Goal: Transaction & Acquisition: Purchase product/service

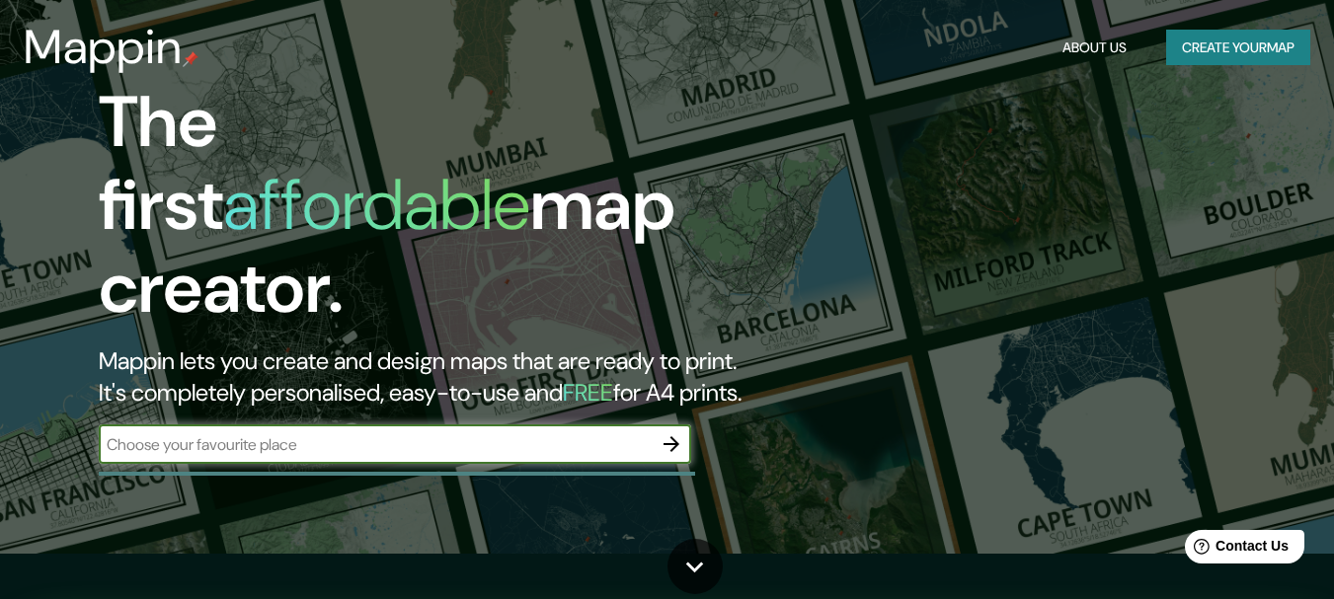
scroll to position [43, 0]
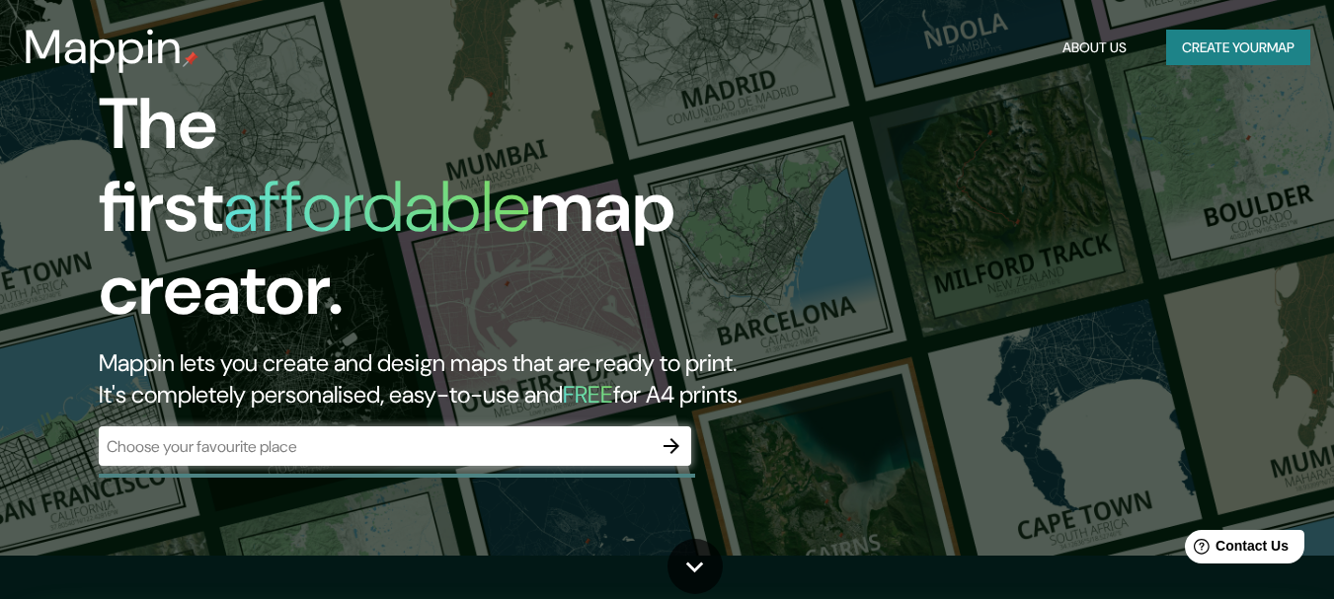
click at [783, 426] on div "The first affordable map creator. Mappin lets you create and design maps that a…" at bounding box center [432, 284] width 801 height 403
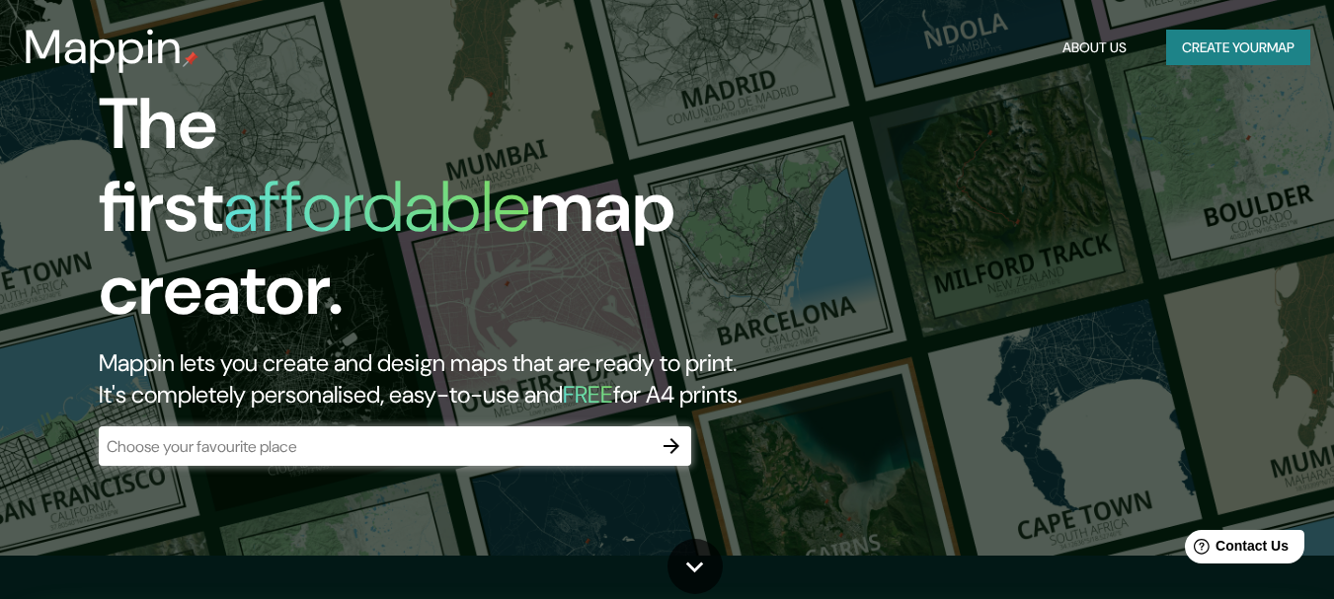
click at [398, 435] on input "text" at bounding box center [375, 446] width 553 height 23
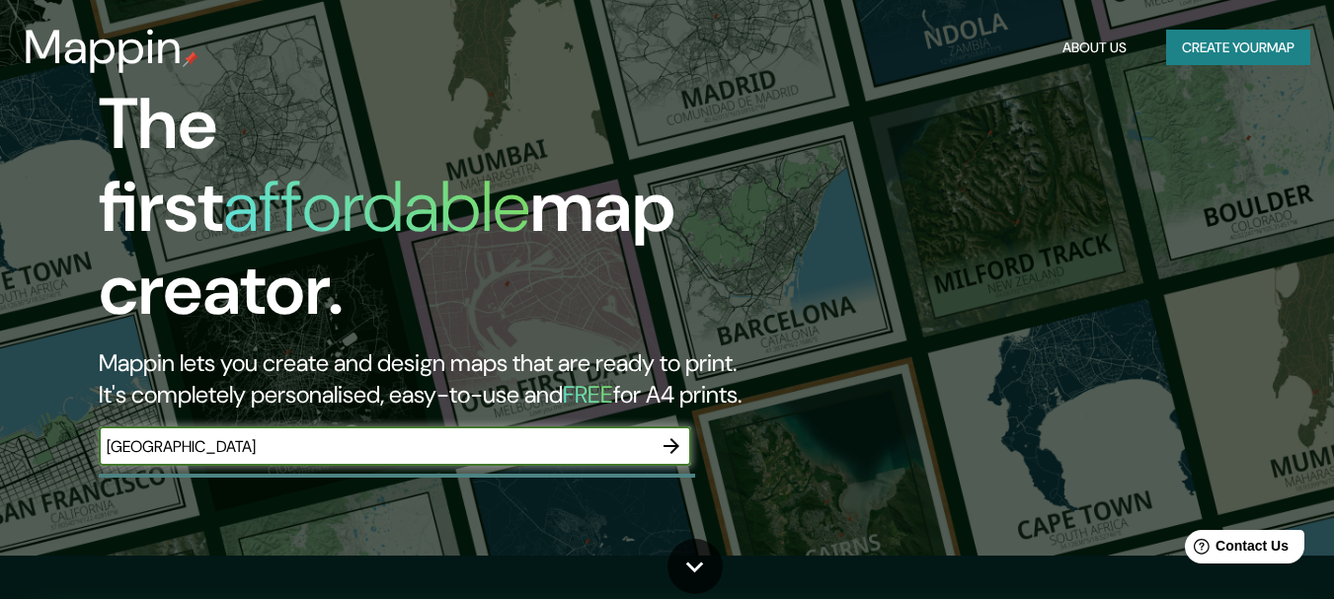
type input "[GEOGRAPHIC_DATA]"
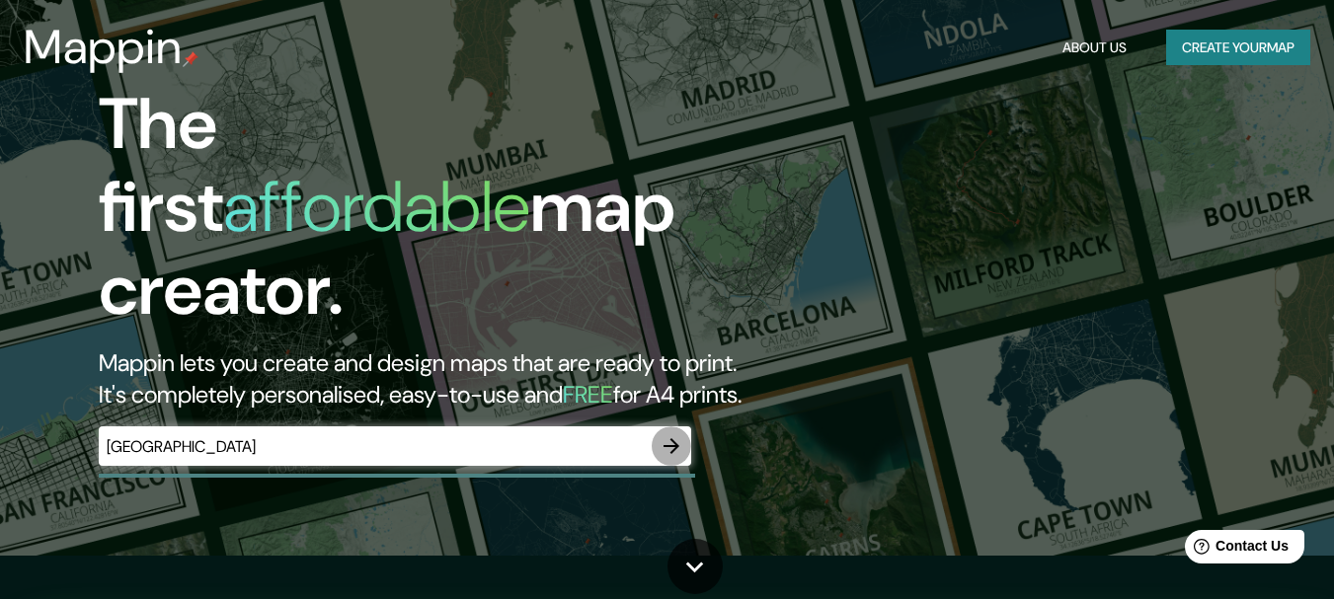
click at [670, 434] on icon "button" at bounding box center [672, 446] width 24 height 24
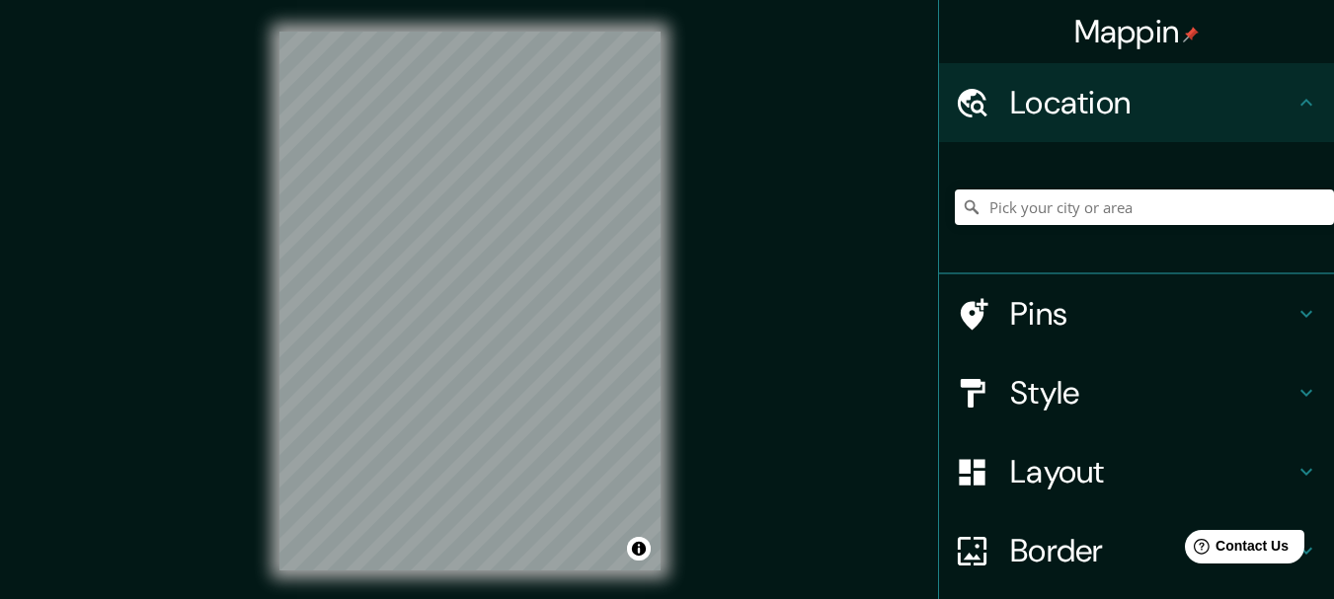
click at [697, 287] on div "Mappin Location Pins Style Layout Border Choose a border. Hint : you can make l…" at bounding box center [667, 317] width 1334 height 634
click at [1055, 380] on h4 "Style" at bounding box center [1152, 392] width 284 height 39
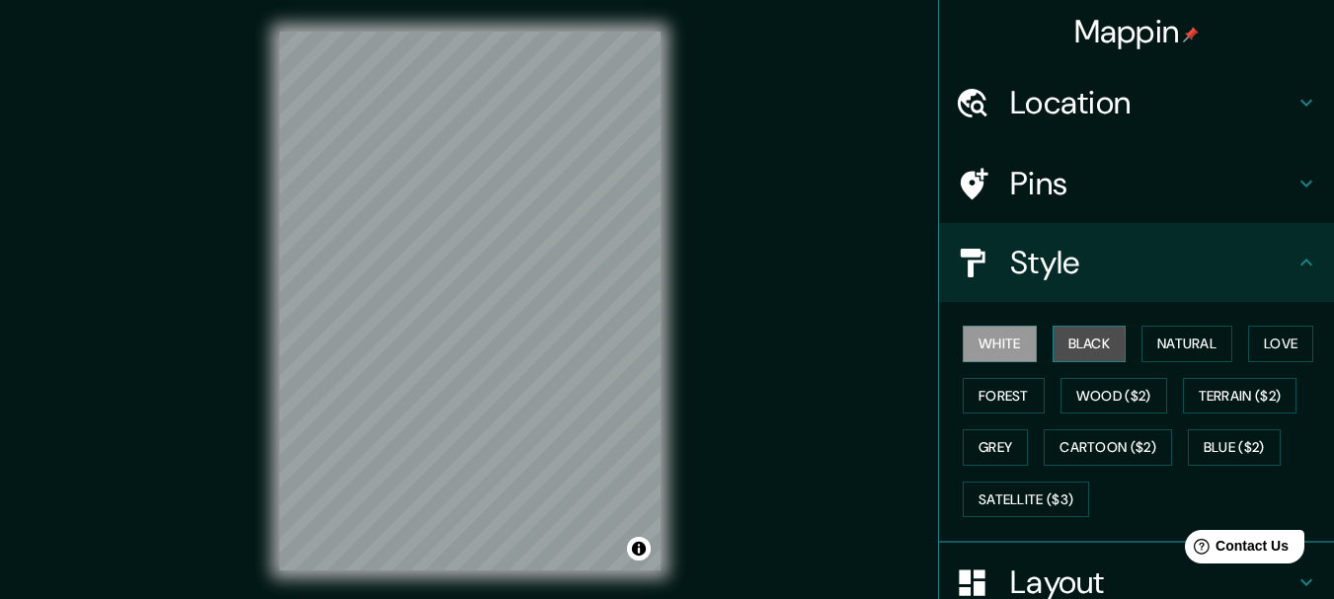
click at [1102, 352] on button "Black" at bounding box center [1090, 344] width 74 height 37
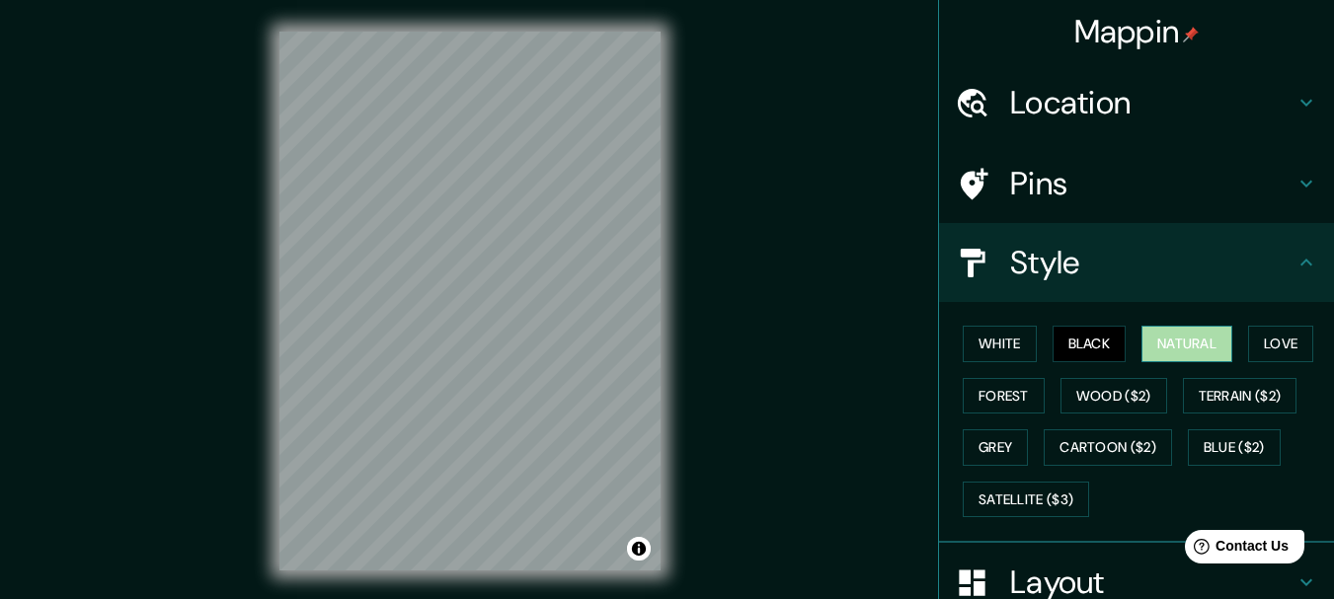
click at [1209, 344] on button "Natural" at bounding box center [1186, 344] width 91 height 37
click at [967, 406] on button "Forest" at bounding box center [1004, 396] width 82 height 37
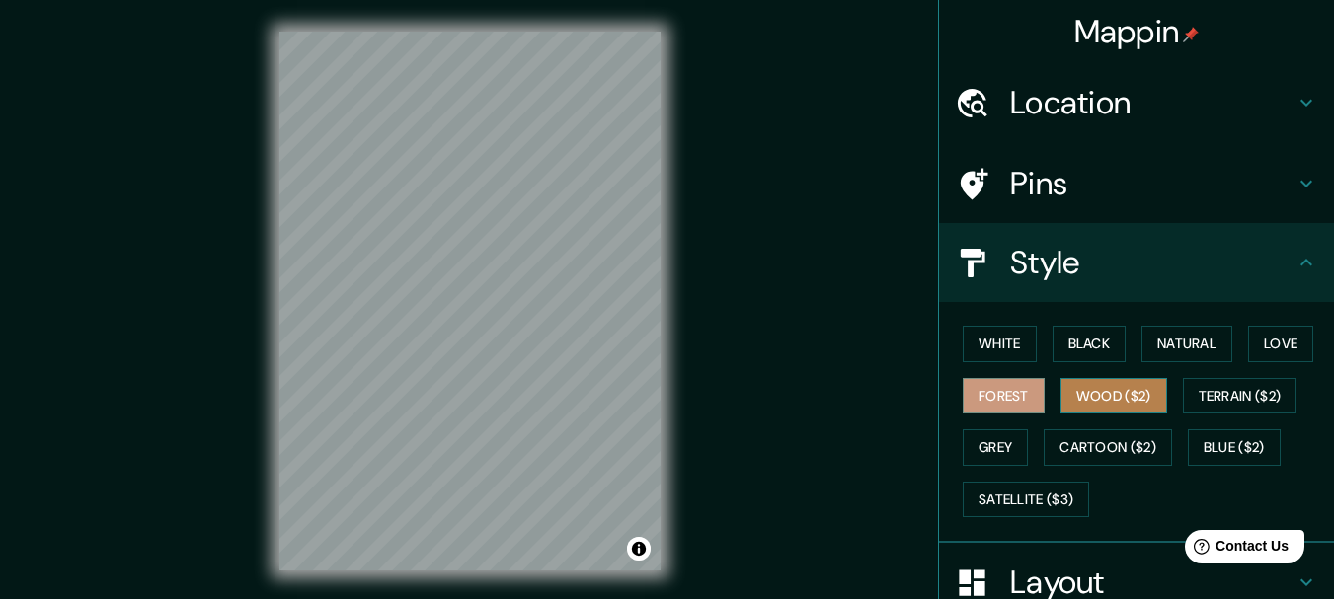
click at [1094, 409] on button "Wood ($2)" at bounding box center [1113, 396] width 107 height 37
click at [980, 398] on button "Forest" at bounding box center [1004, 396] width 82 height 37
click at [998, 343] on button "White" at bounding box center [1000, 344] width 74 height 37
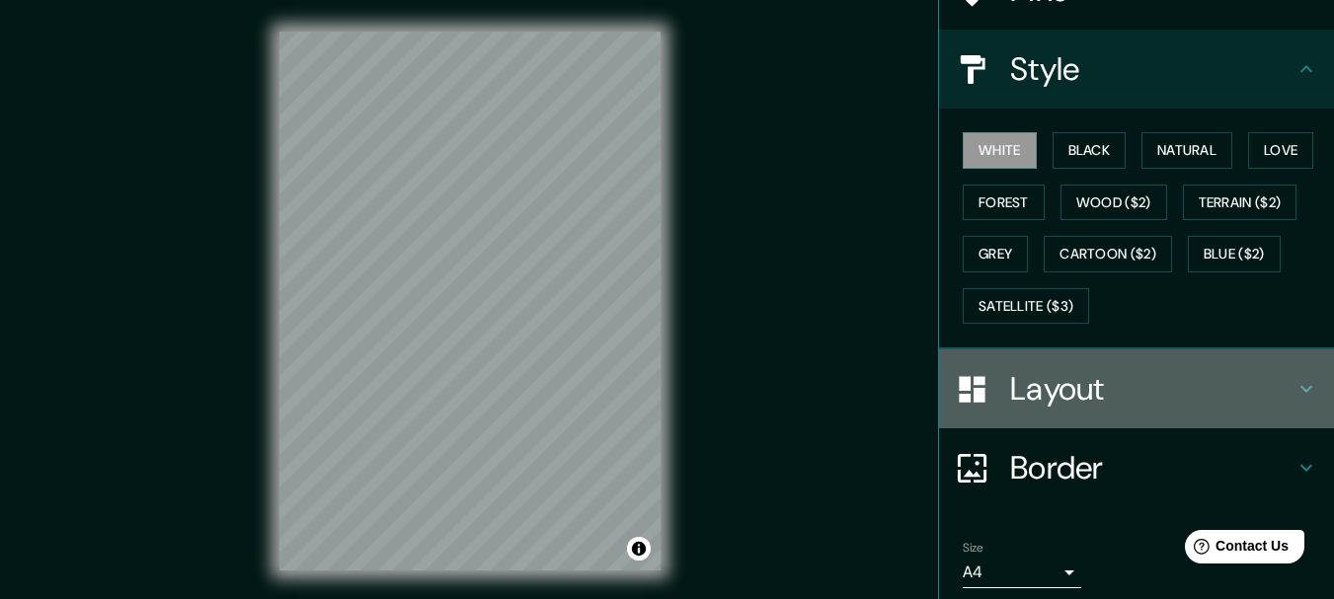
click at [1031, 399] on h4 "Layout" at bounding box center [1152, 388] width 284 height 39
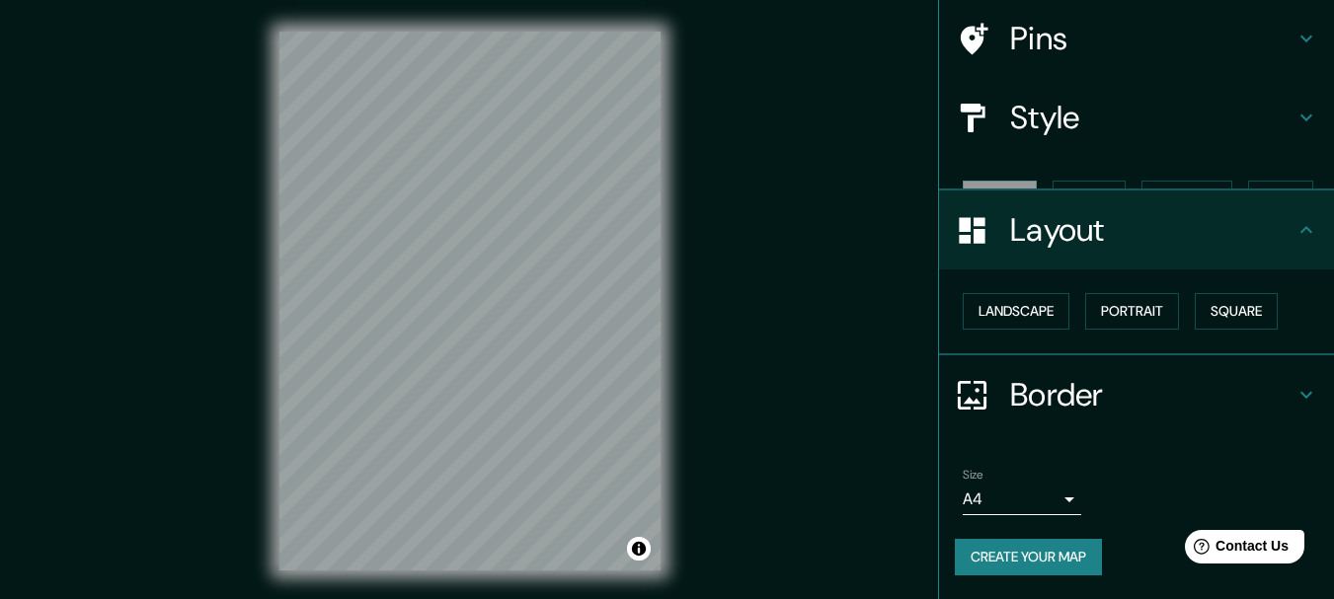
scroll to position [111, 0]
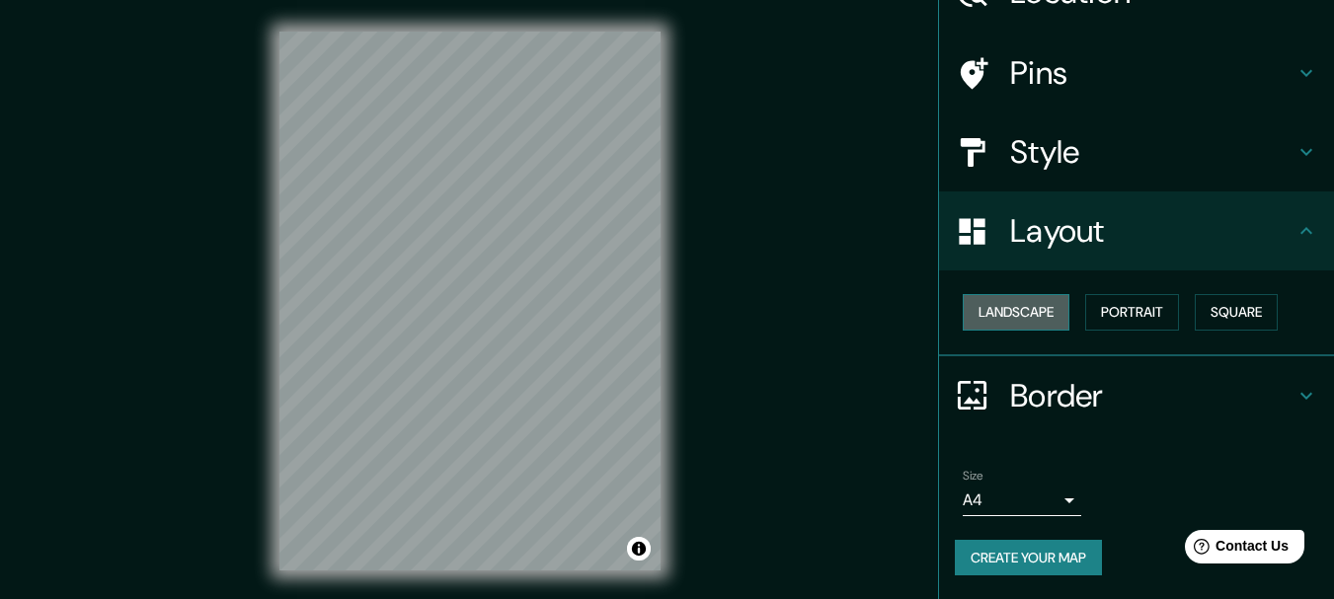
click at [1022, 310] on button "Landscape" at bounding box center [1016, 312] width 107 height 37
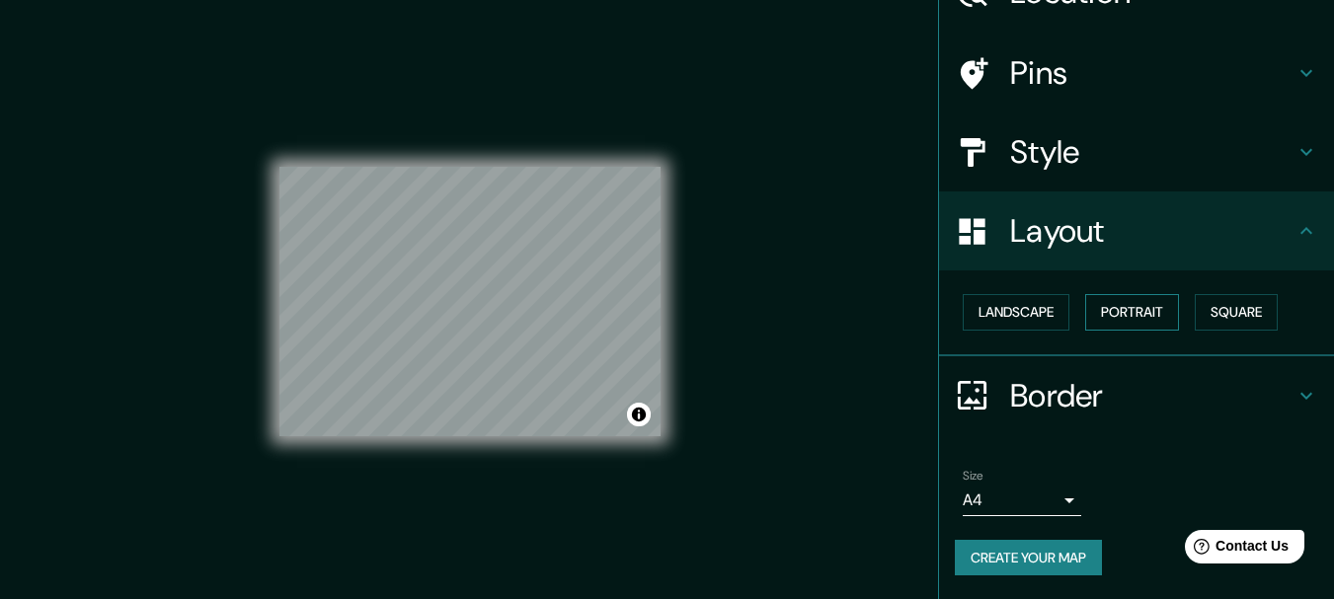
click at [1124, 313] on button "Portrait" at bounding box center [1132, 312] width 94 height 37
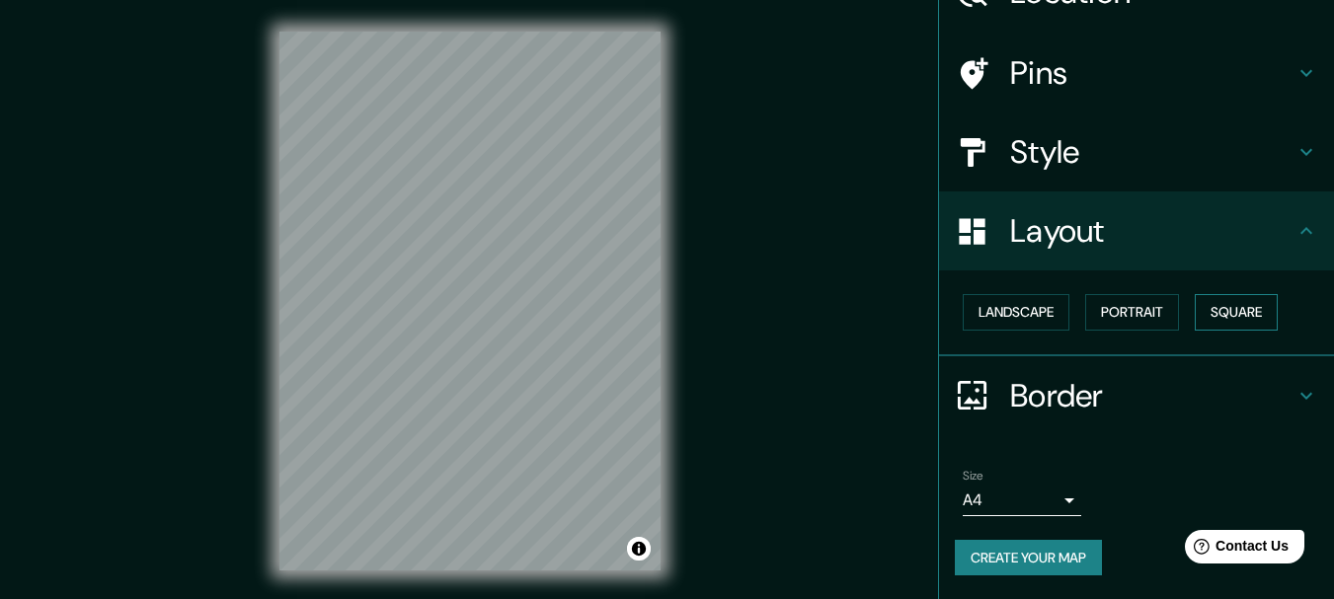
click at [1215, 313] on button "Square" at bounding box center [1236, 312] width 83 height 37
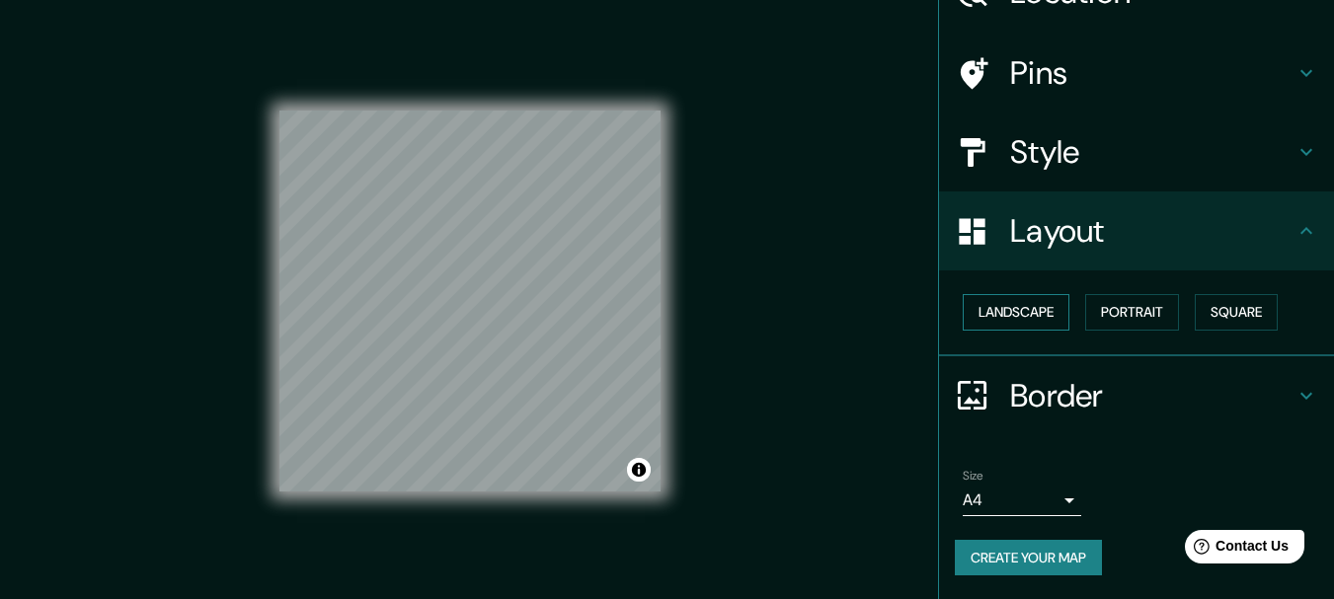
click at [1014, 303] on button "Landscape" at bounding box center [1016, 312] width 107 height 37
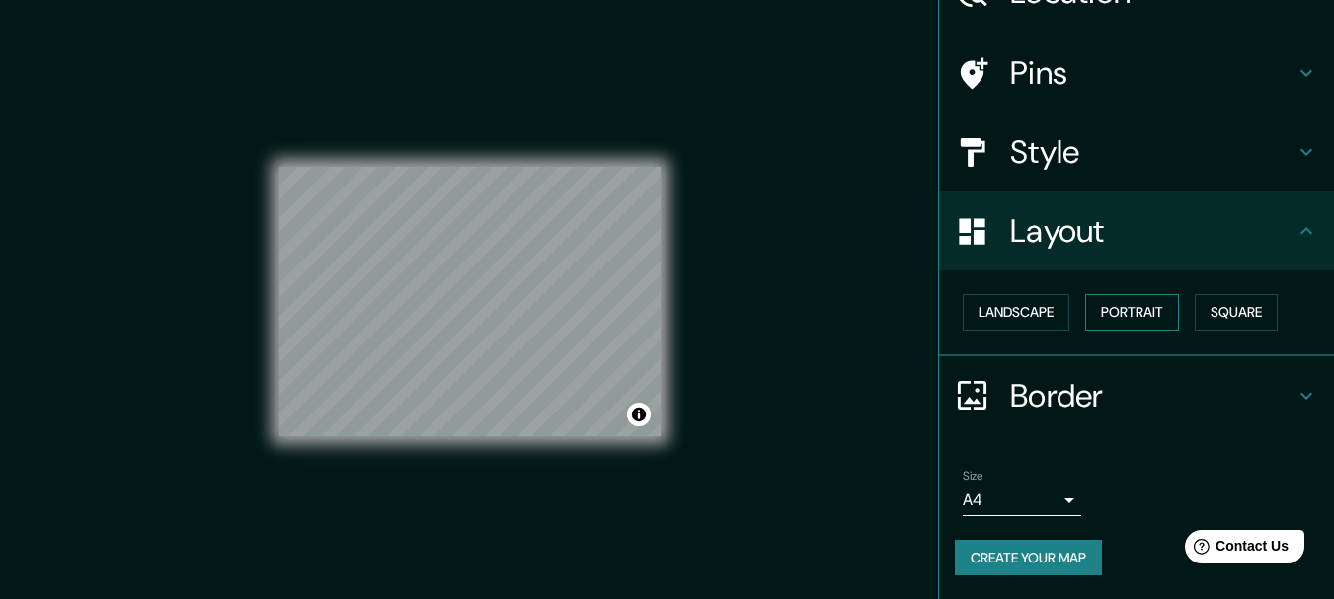
click at [1093, 311] on button "Portrait" at bounding box center [1132, 312] width 94 height 37
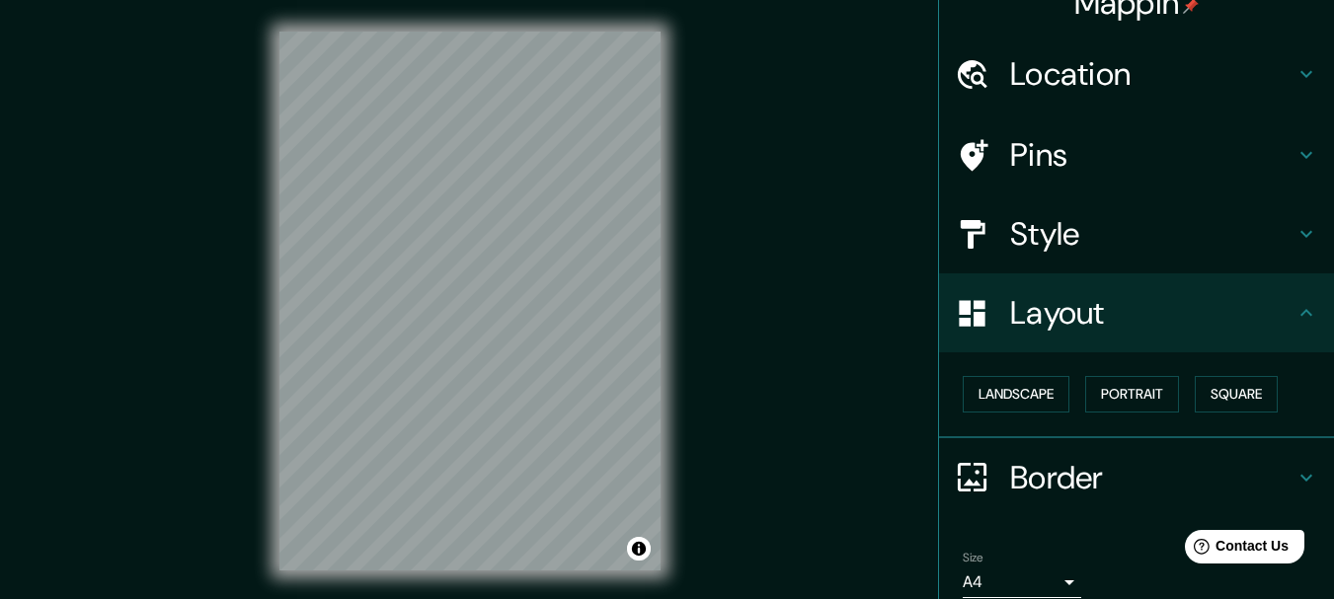
scroll to position [28, 0]
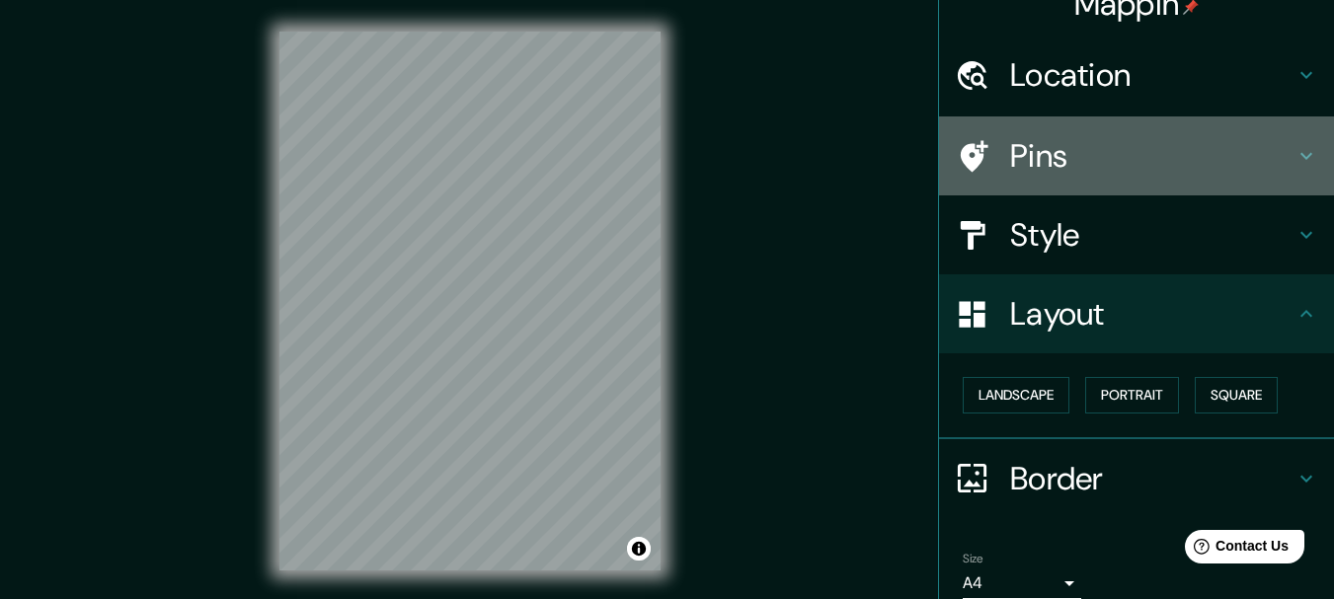
click at [1071, 151] on h4 "Pins" at bounding box center [1152, 155] width 284 height 39
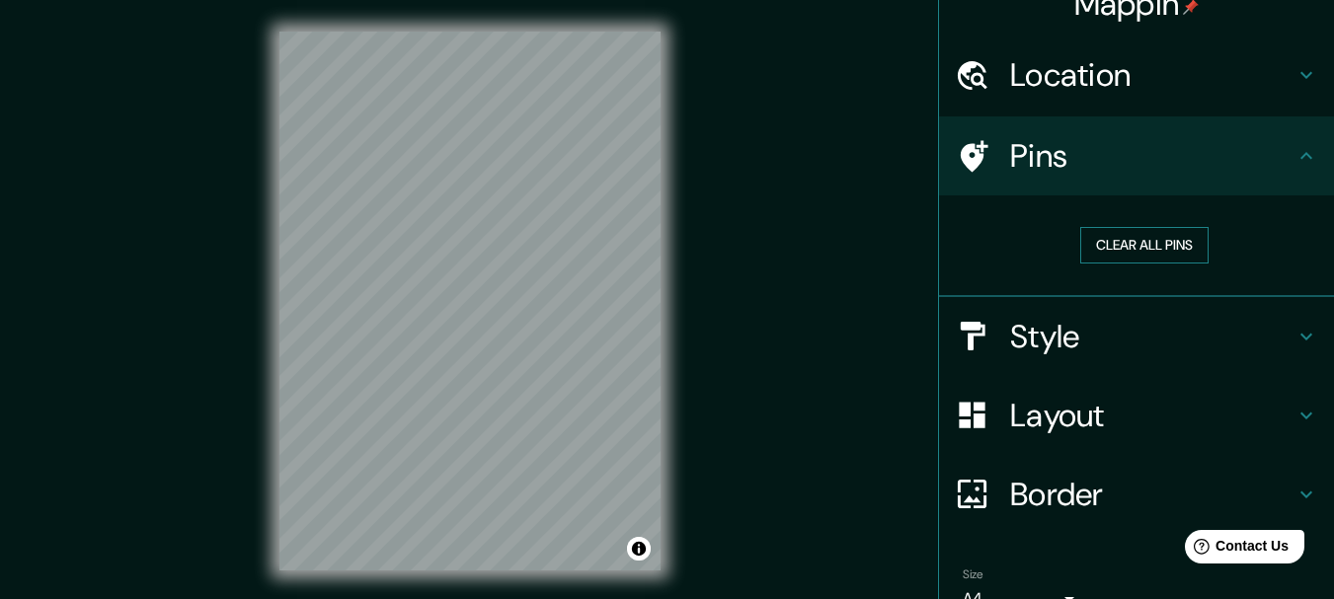
click at [1090, 241] on button "Clear all pins" at bounding box center [1144, 245] width 128 height 37
click at [1165, 255] on button "Clear all pins" at bounding box center [1144, 245] width 128 height 37
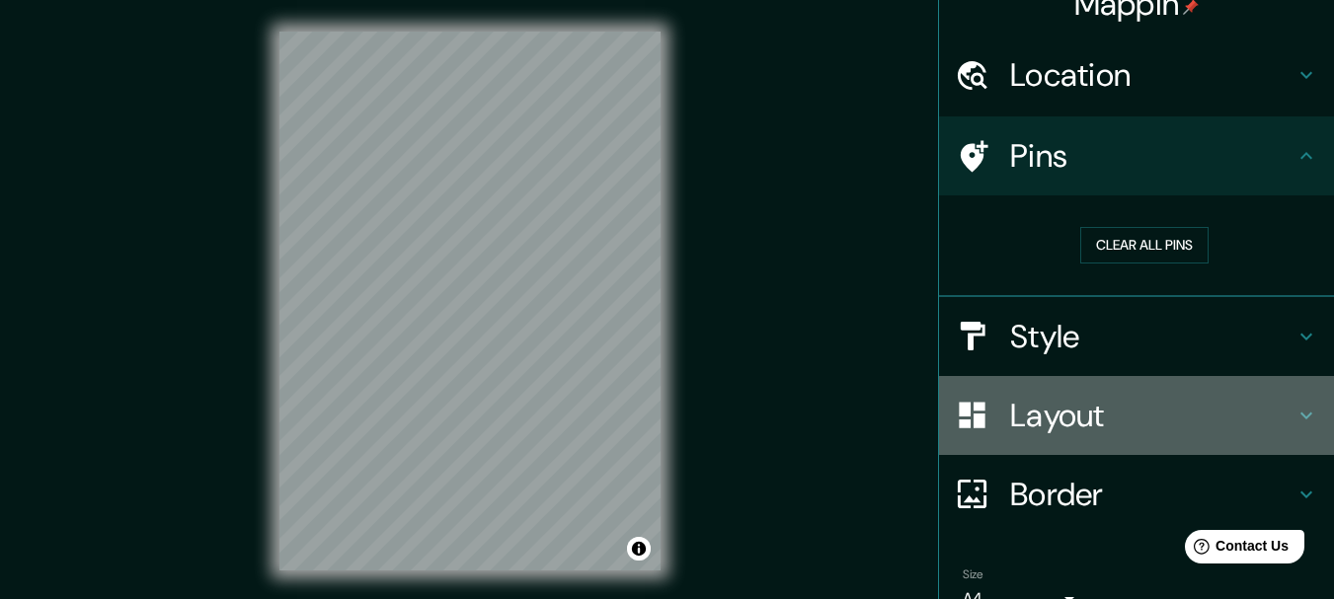
click at [1010, 415] on h4 "Layout" at bounding box center [1152, 415] width 284 height 39
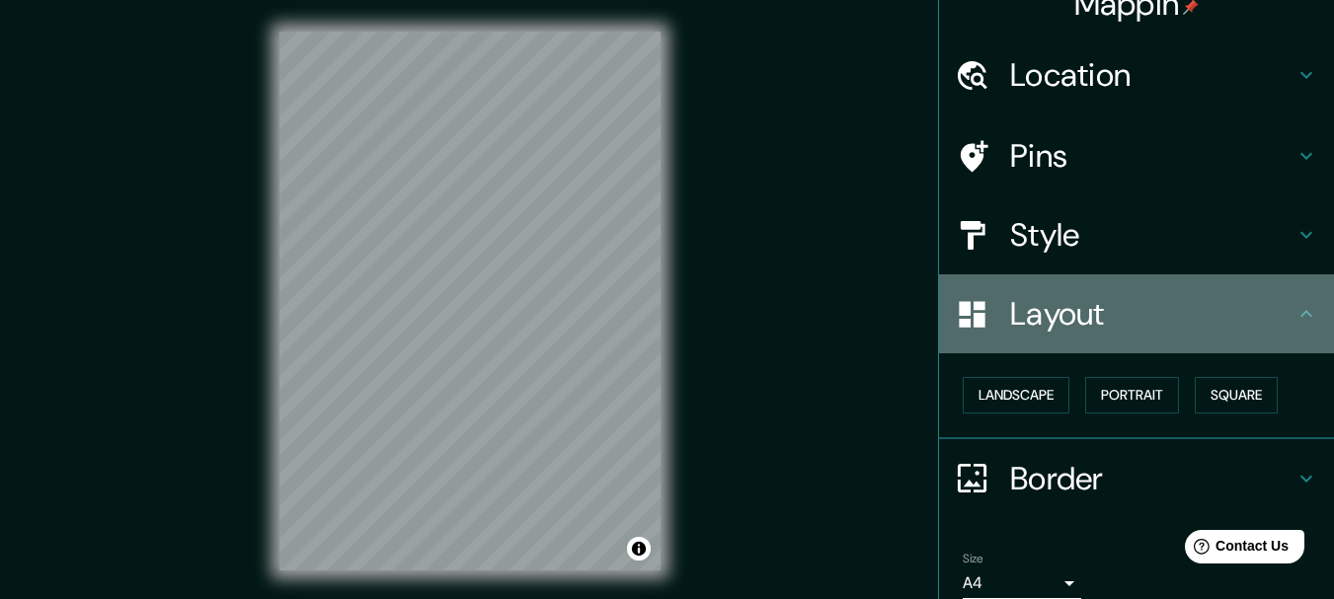
click at [1061, 303] on h4 "Layout" at bounding box center [1152, 313] width 284 height 39
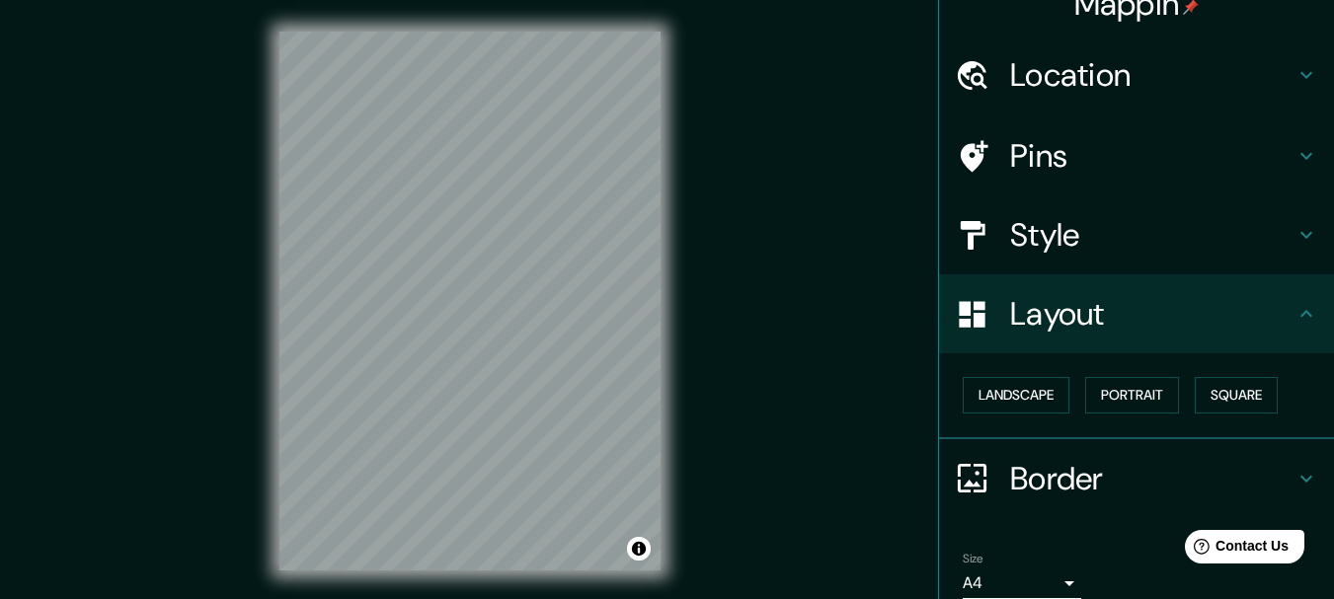
click at [1050, 251] on h4 "Style" at bounding box center [1152, 234] width 284 height 39
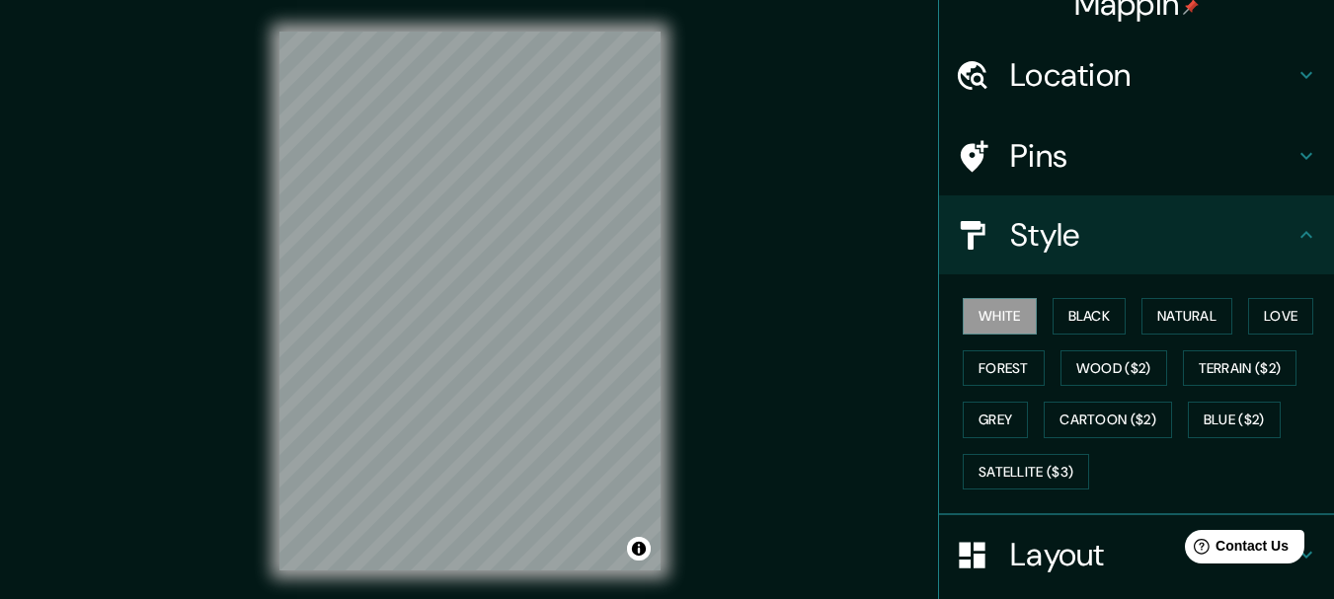
click at [1053, 176] on div "Pins" at bounding box center [1136, 156] width 395 height 79
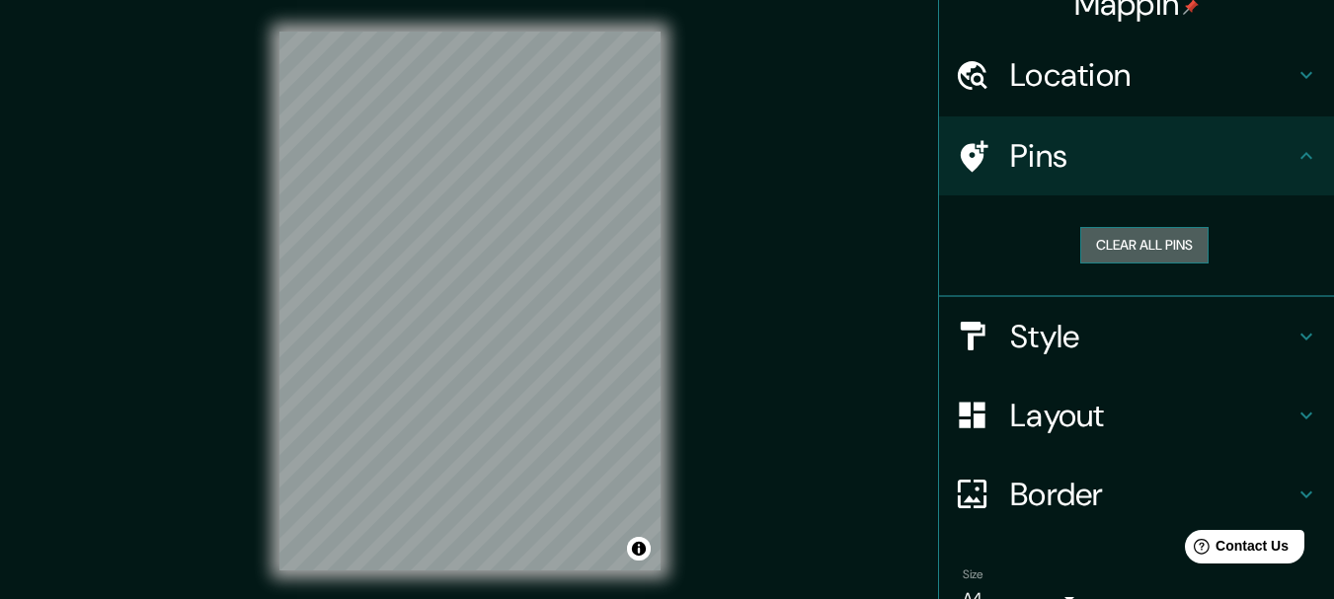
click at [1161, 249] on button "Clear all pins" at bounding box center [1144, 245] width 128 height 37
drag, startPoint x: 743, startPoint y: 326, endPoint x: 713, endPoint y: 324, distance: 30.7
click at [713, 324] on div "Mappin Location Pins Clear all pins Style Layout Border Choose a border. Hint :…" at bounding box center [667, 317] width 1334 height 634
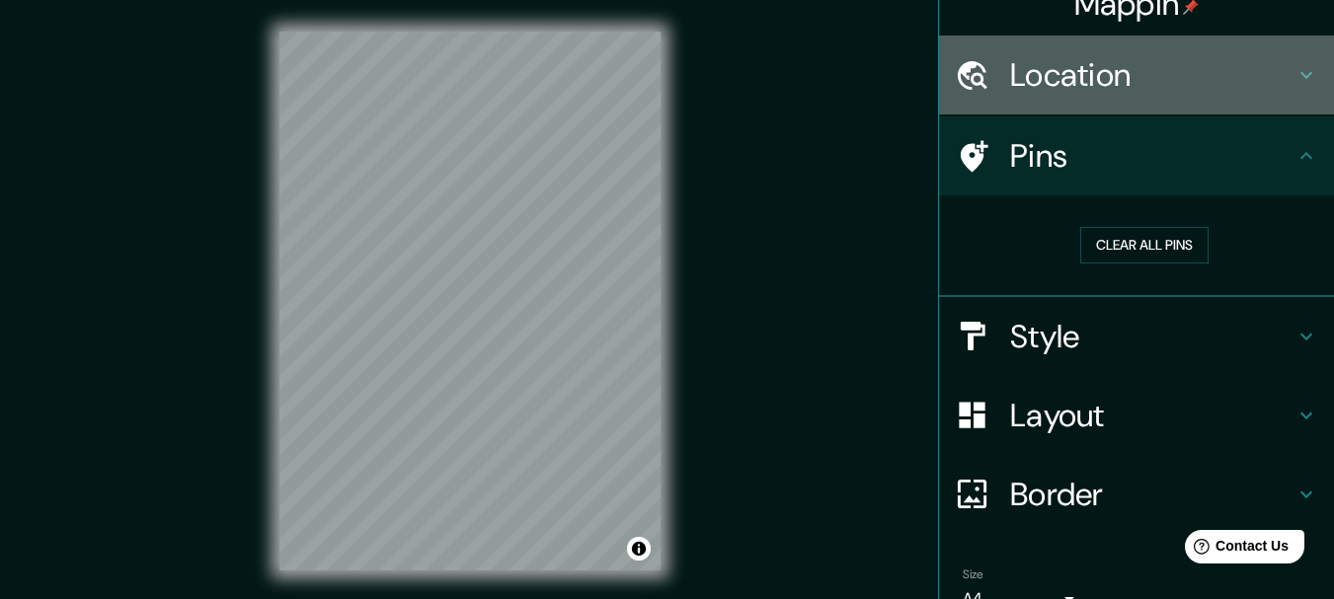
click at [1086, 62] on h4 "Location" at bounding box center [1152, 74] width 284 height 39
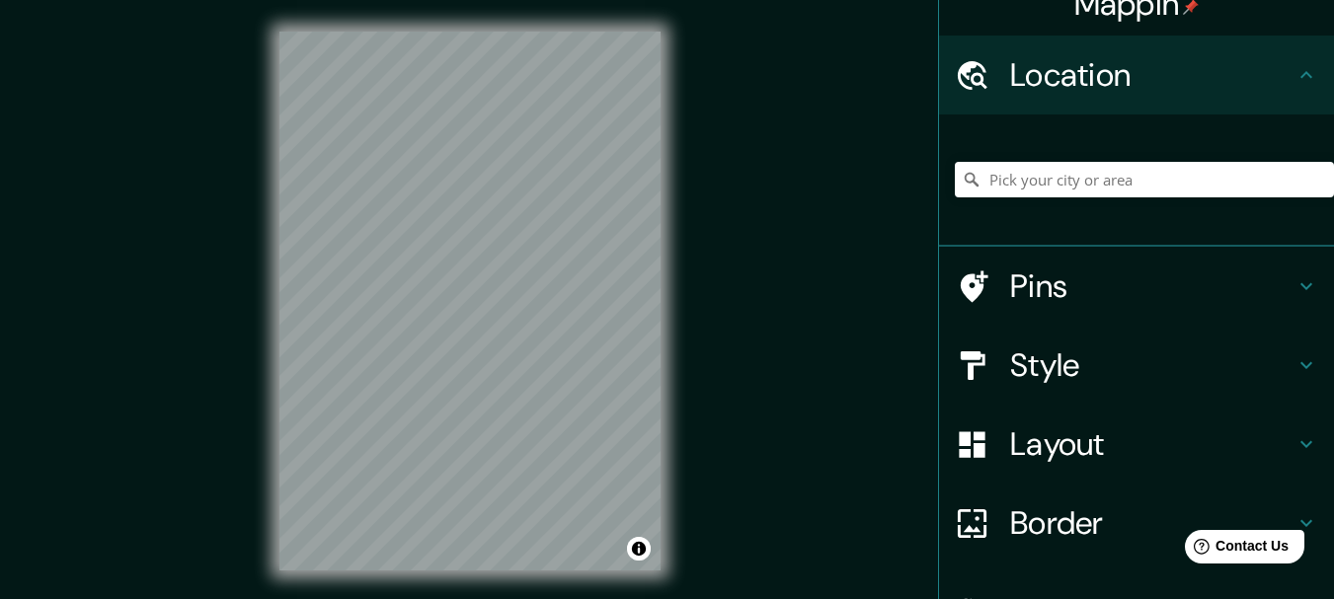
click at [1086, 63] on h4 "Location" at bounding box center [1152, 74] width 284 height 39
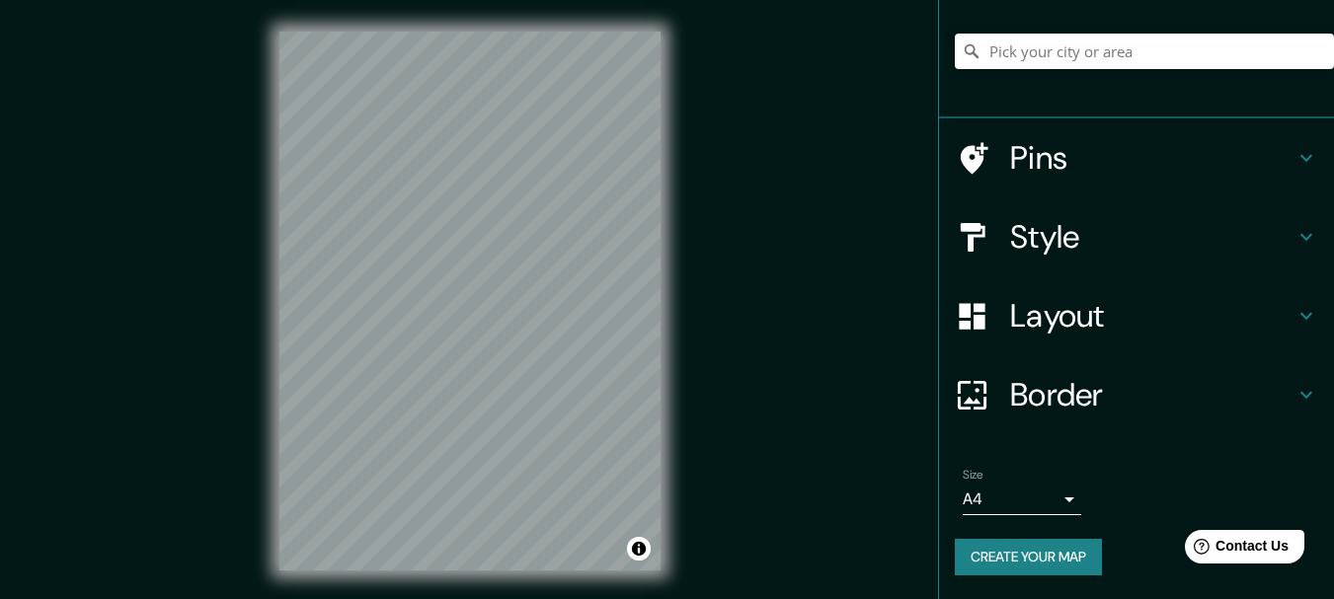
scroll to position [35, 0]
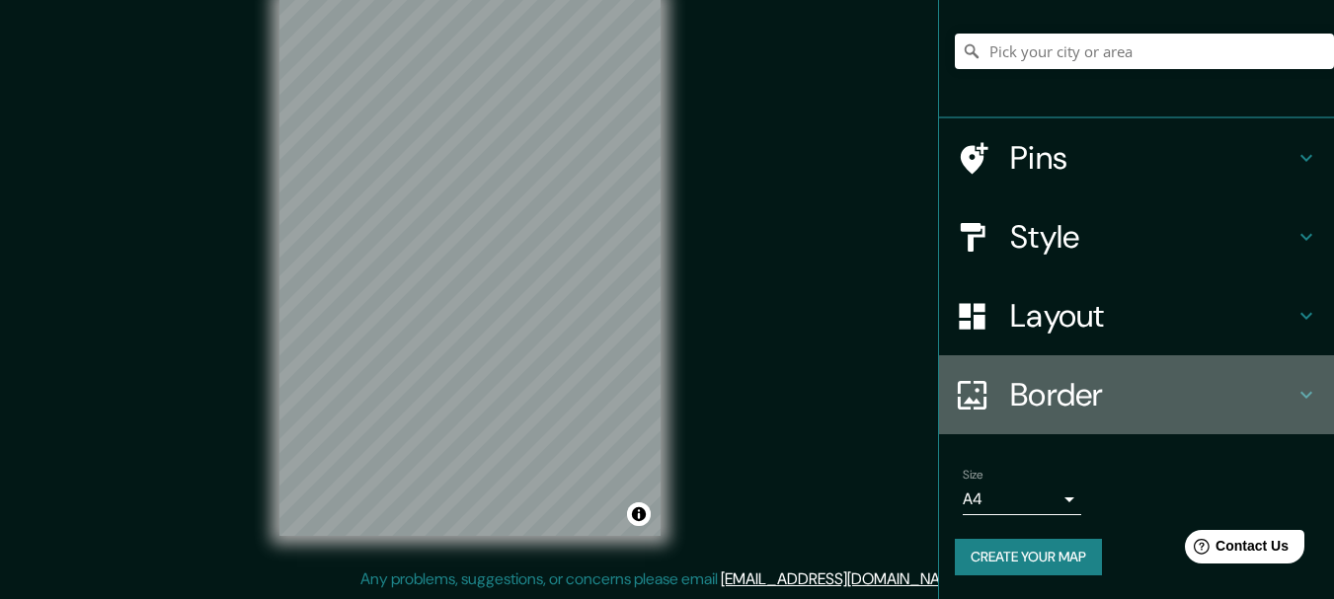
click at [1010, 401] on h4 "Border" at bounding box center [1152, 394] width 284 height 39
